Goal: Check status

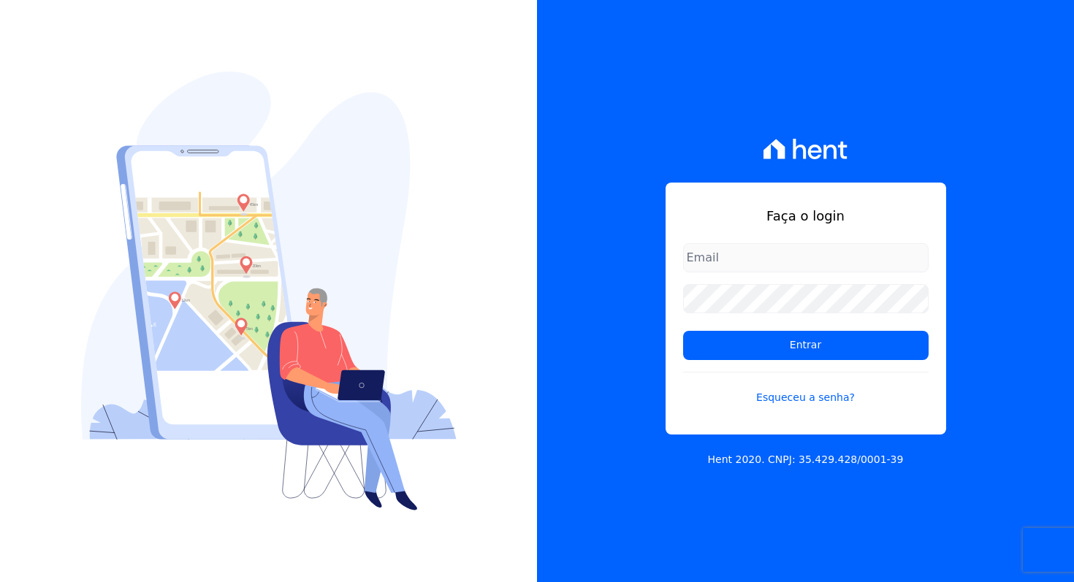
type input "davinovaes.cel@gmail.com"
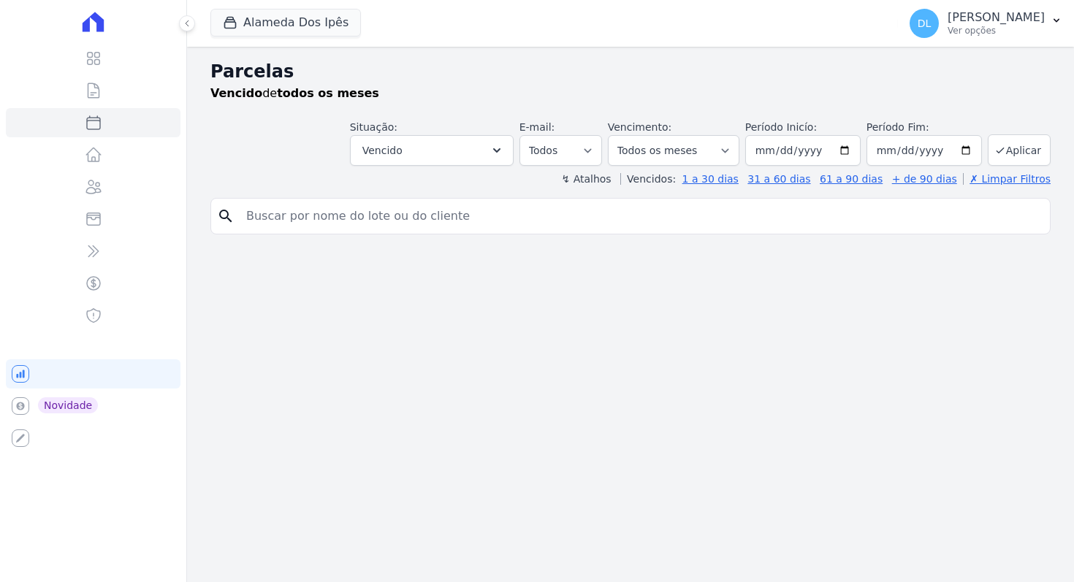
select select
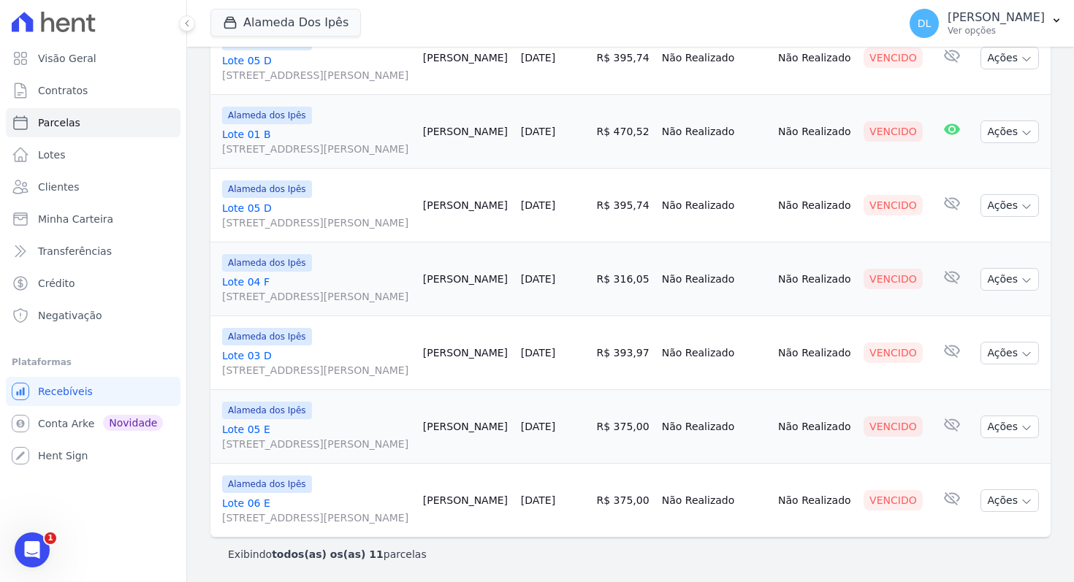
click at [264, 348] on link "Lote 03 D Av Euclides de Carvalho, 204, Quadra D Lote 03, Cacimba Nova" at bounding box center [316, 362] width 189 height 29
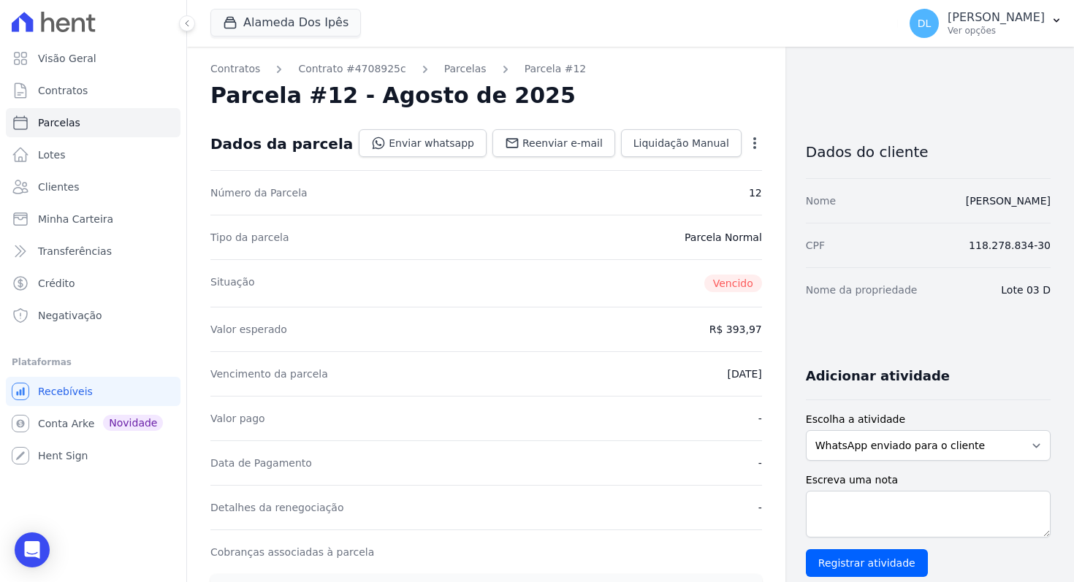
click at [709, 329] on dd "R$ 393,97" at bounding box center [735, 329] width 53 height 15
